Goal: Navigation & Orientation: Understand site structure

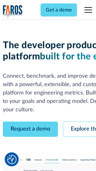
scroll to position [35, 0]
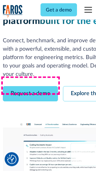
click at [30, 86] on link "Request a demo" at bounding box center [30, 93] width 55 height 15
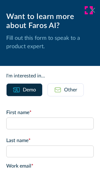
click at [90, 10] on icon at bounding box center [92, 10] width 5 height 5
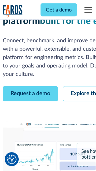
click at [81, 86] on link "Explore the platform" at bounding box center [96, 93] width 66 height 15
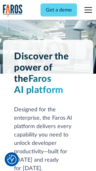
scroll to position [4740, 0]
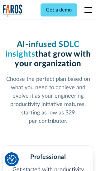
scroll to position [986, 0]
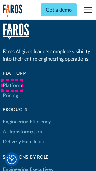
click at [12, 86] on link "Platform" at bounding box center [12, 86] width 19 height 10
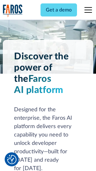
scroll to position [4940, 0]
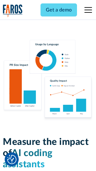
scroll to position [3884, 0]
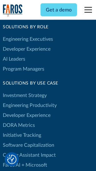
click at [19, 120] on link "DORA Metrics" at bounding box center [19, 125] width 32 height 10
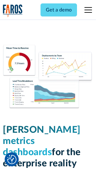
scroll to position [2755, 0]
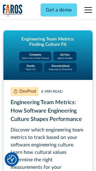
scroll to position [2832, 0]
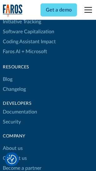
click at [14, 86] on link "Changelog" at bounding box center [14, 89] width 23 height 10
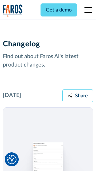
scroll to position [7630, 0]
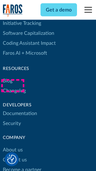
click at [12, 145] on link "About us" at bounding box center [13, 150] width 20 height 10
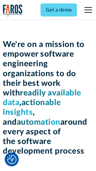
scroll to position [2152, 0]
